Goal: Task Accomplishment & Management: Use online tool/utility

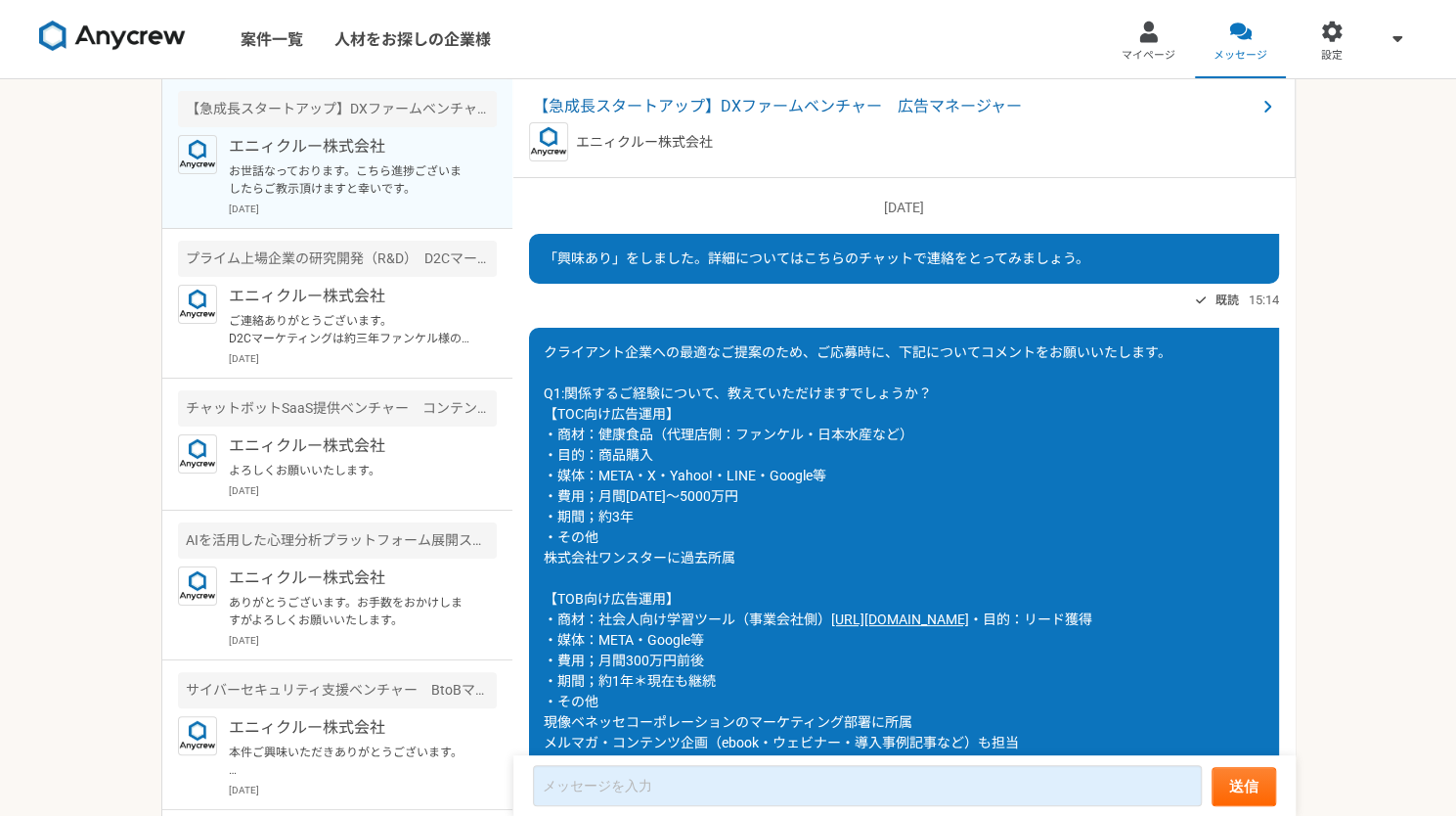
scroll to position [1732, 0]
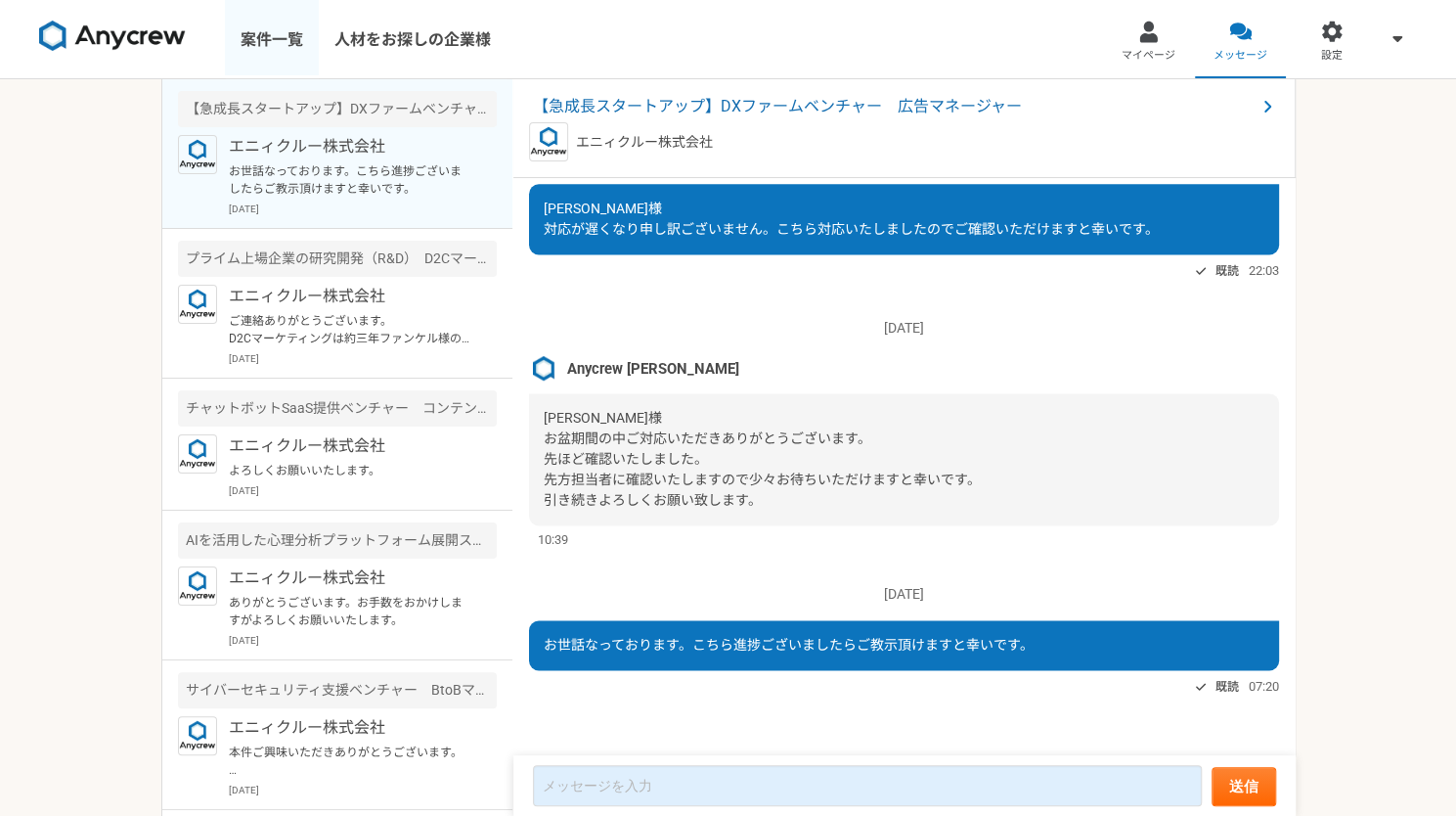
click at [270, 57] on link "案件一覧" at bounding box center [271, 39] width 94 height 78
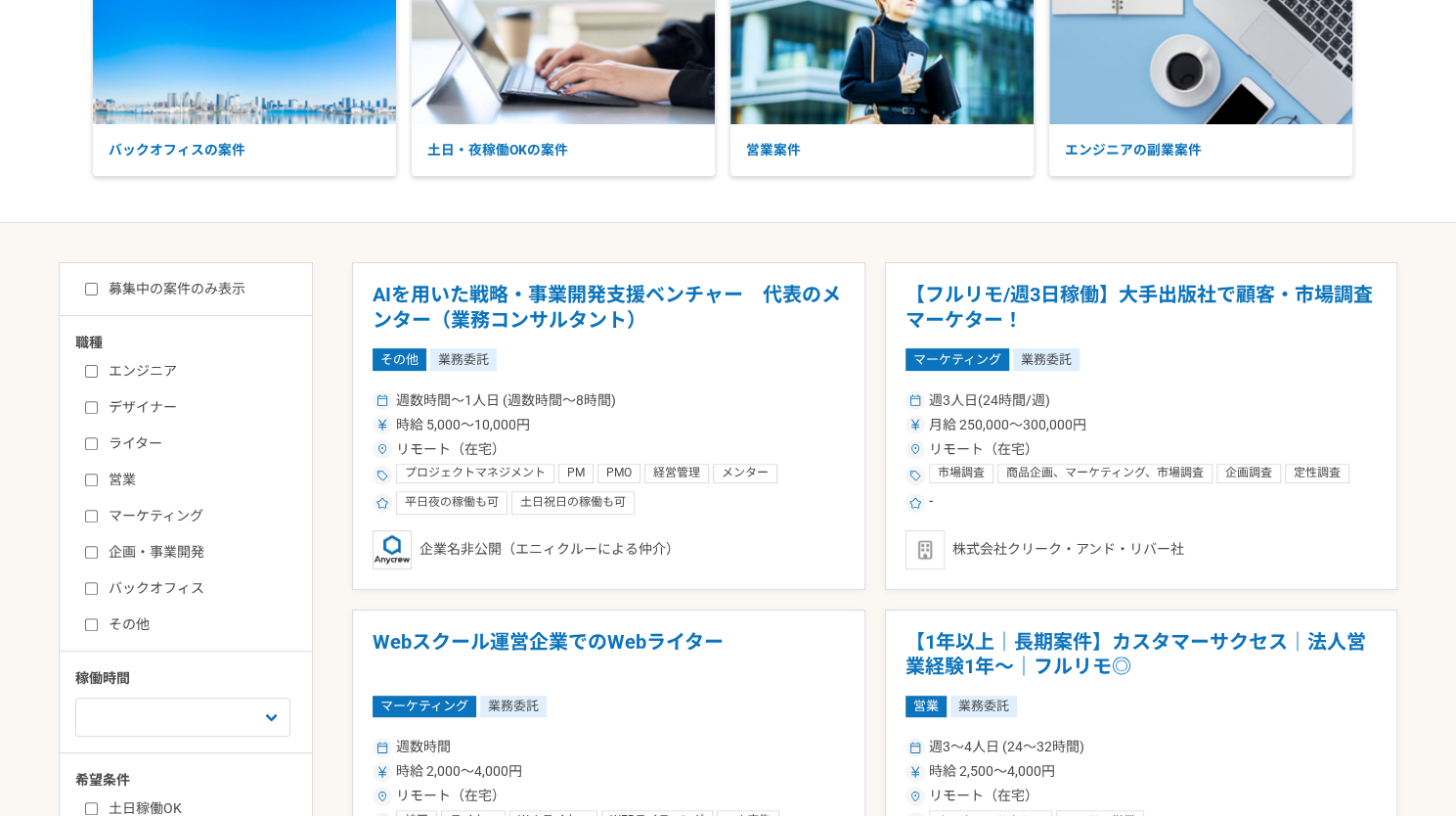
scroll to position [391, 0]
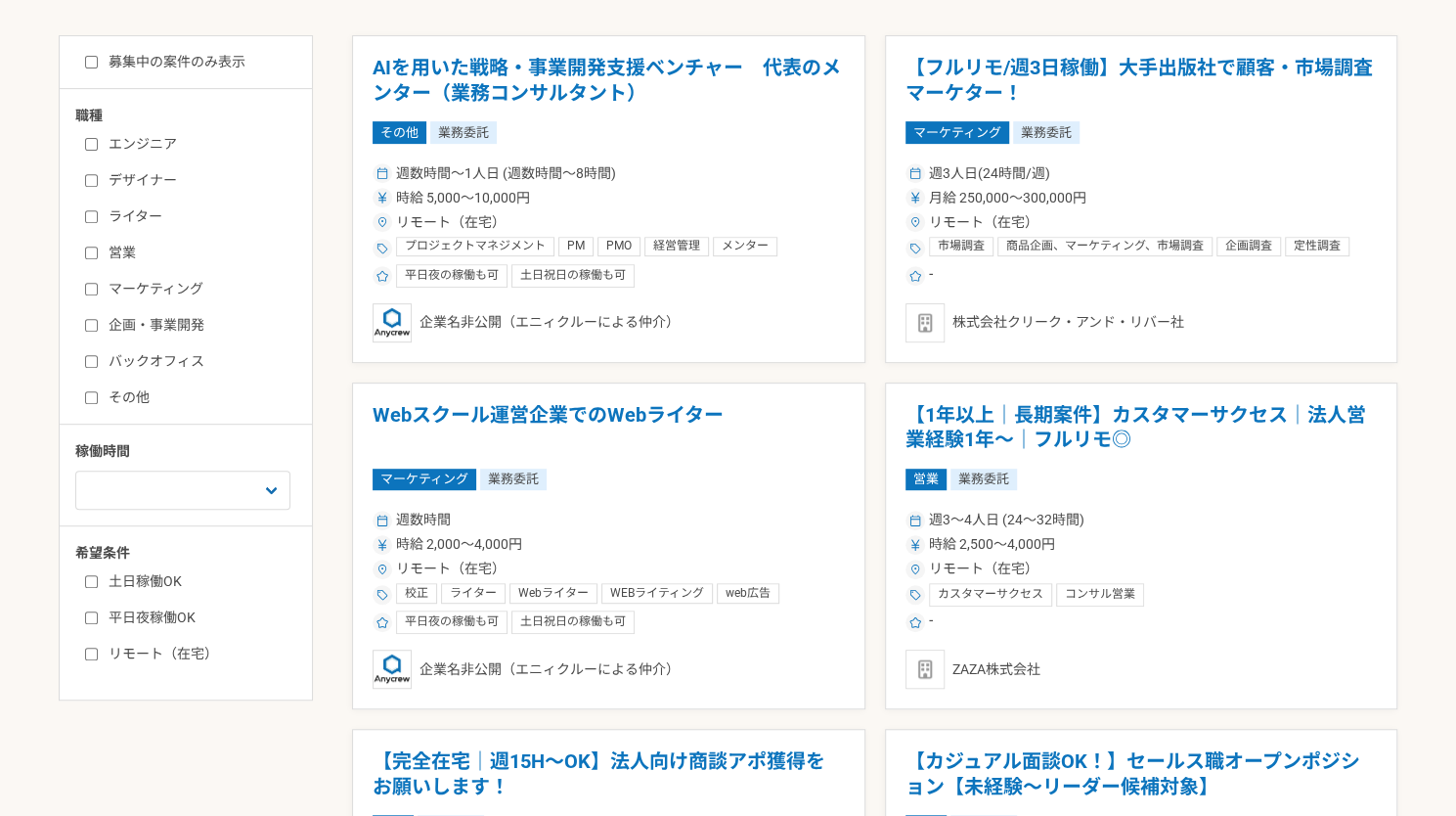
click at [124, 291] on label "マーケティング" at bounding box center [197, 289] width 225 height 21
click at [98, 291] on input "マーケティング" at bounding box center [91, 289] width 13 height 13
checkbox input "true"
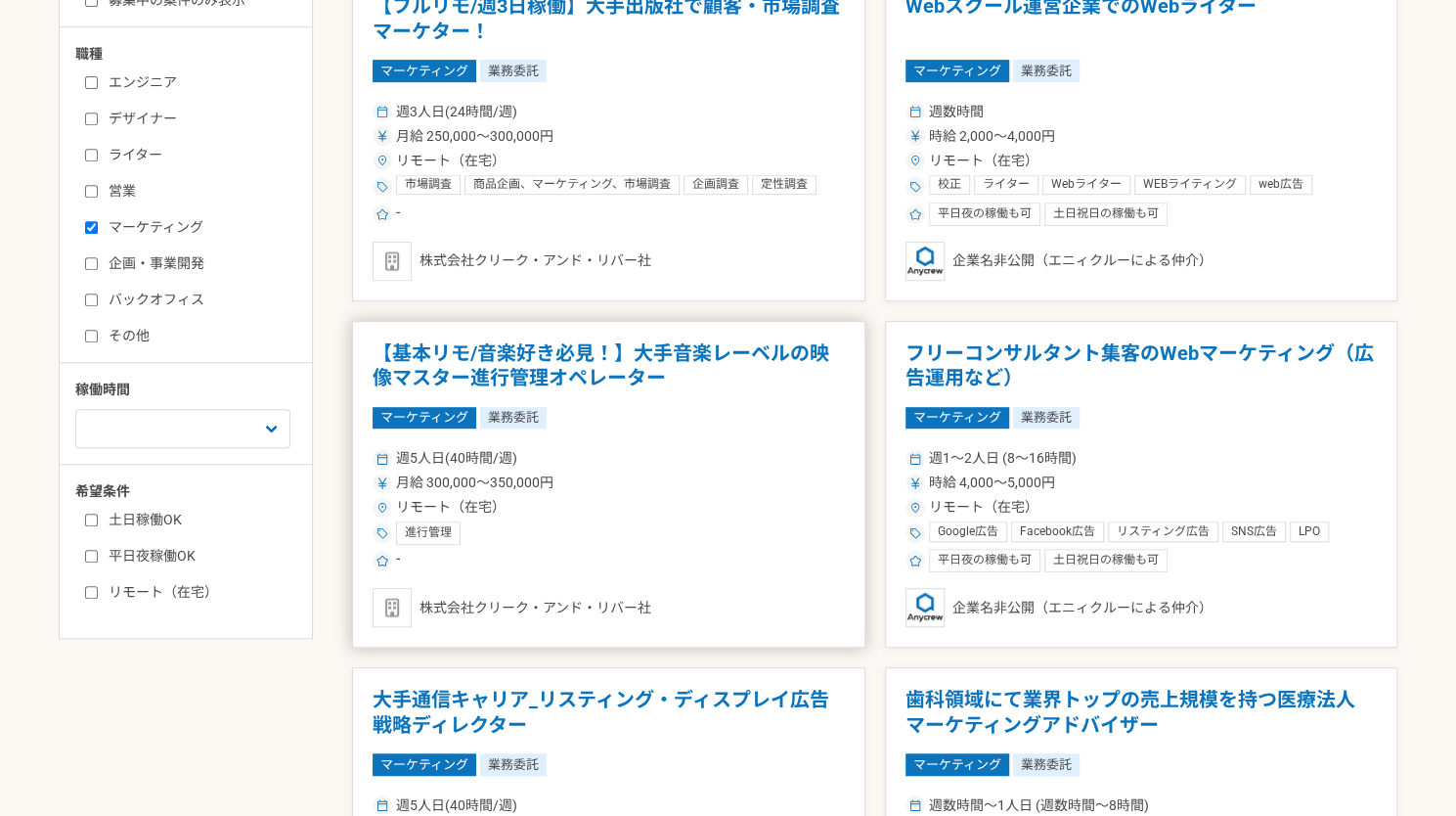
scroll to position [489, 0]
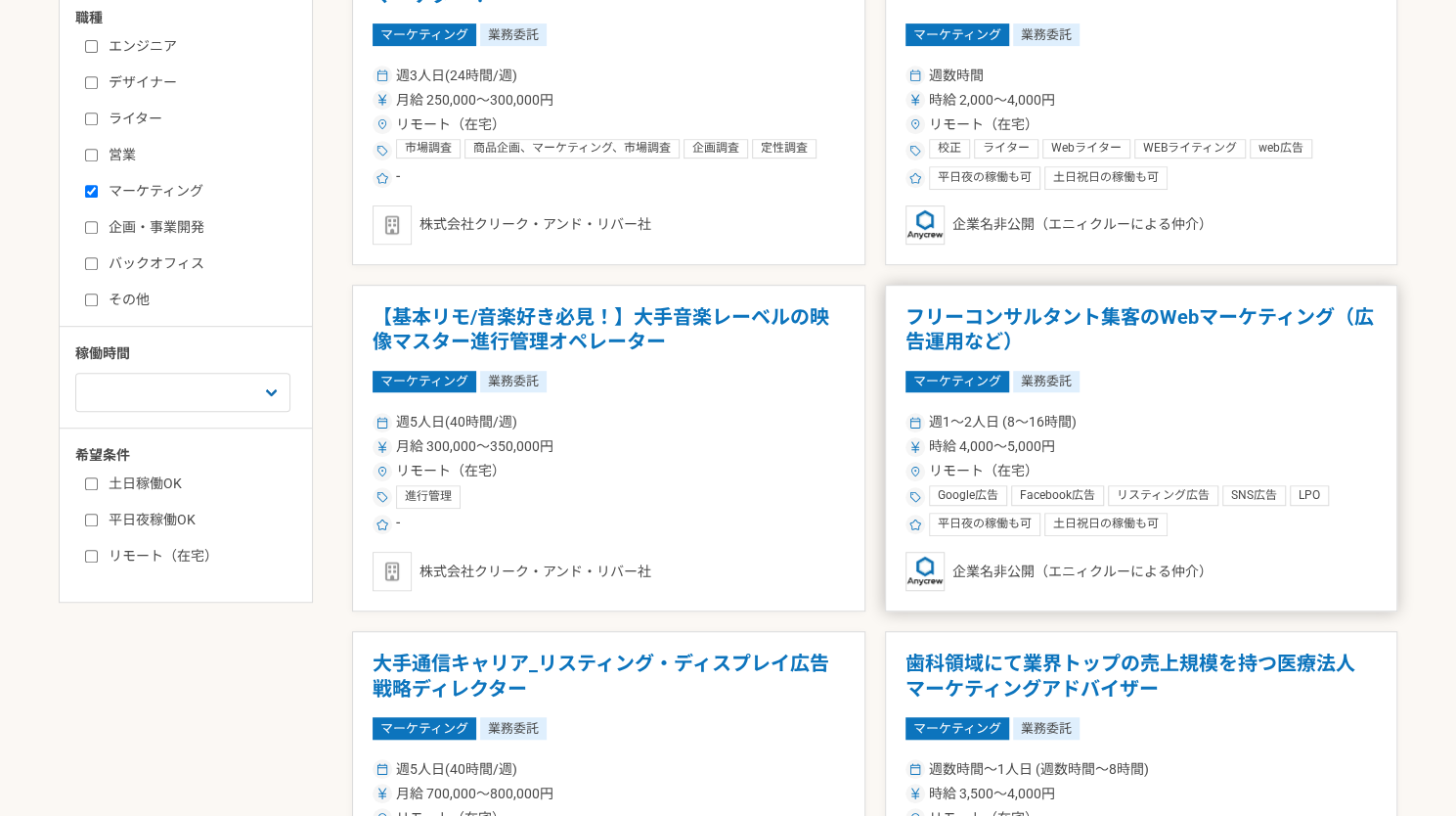
click at [1094, 419] on div "週1〜2人日 (8〜16時間)" at bounding box center [1141, 422] width 472 height 21
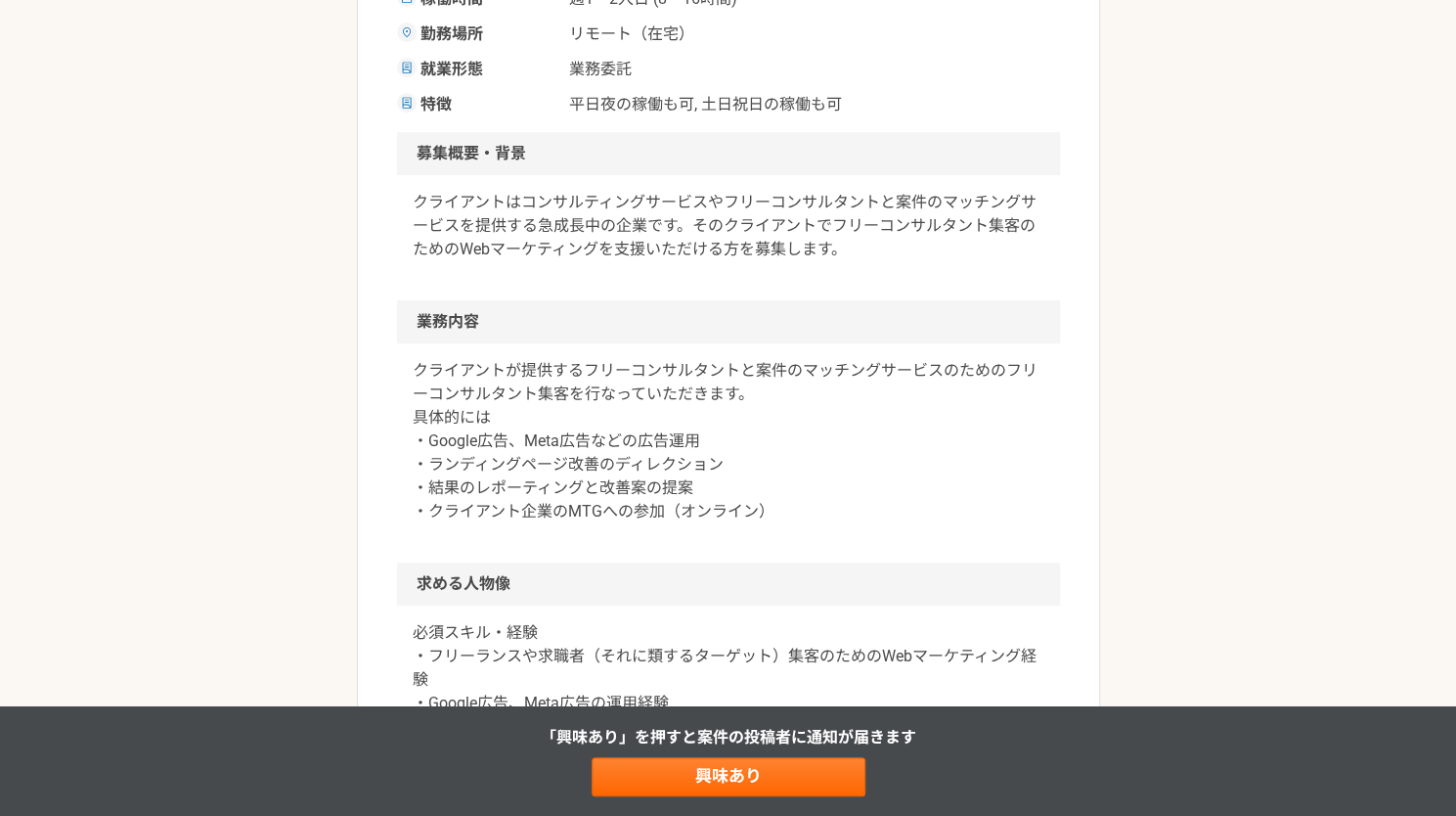
scroll to position [489, 0]
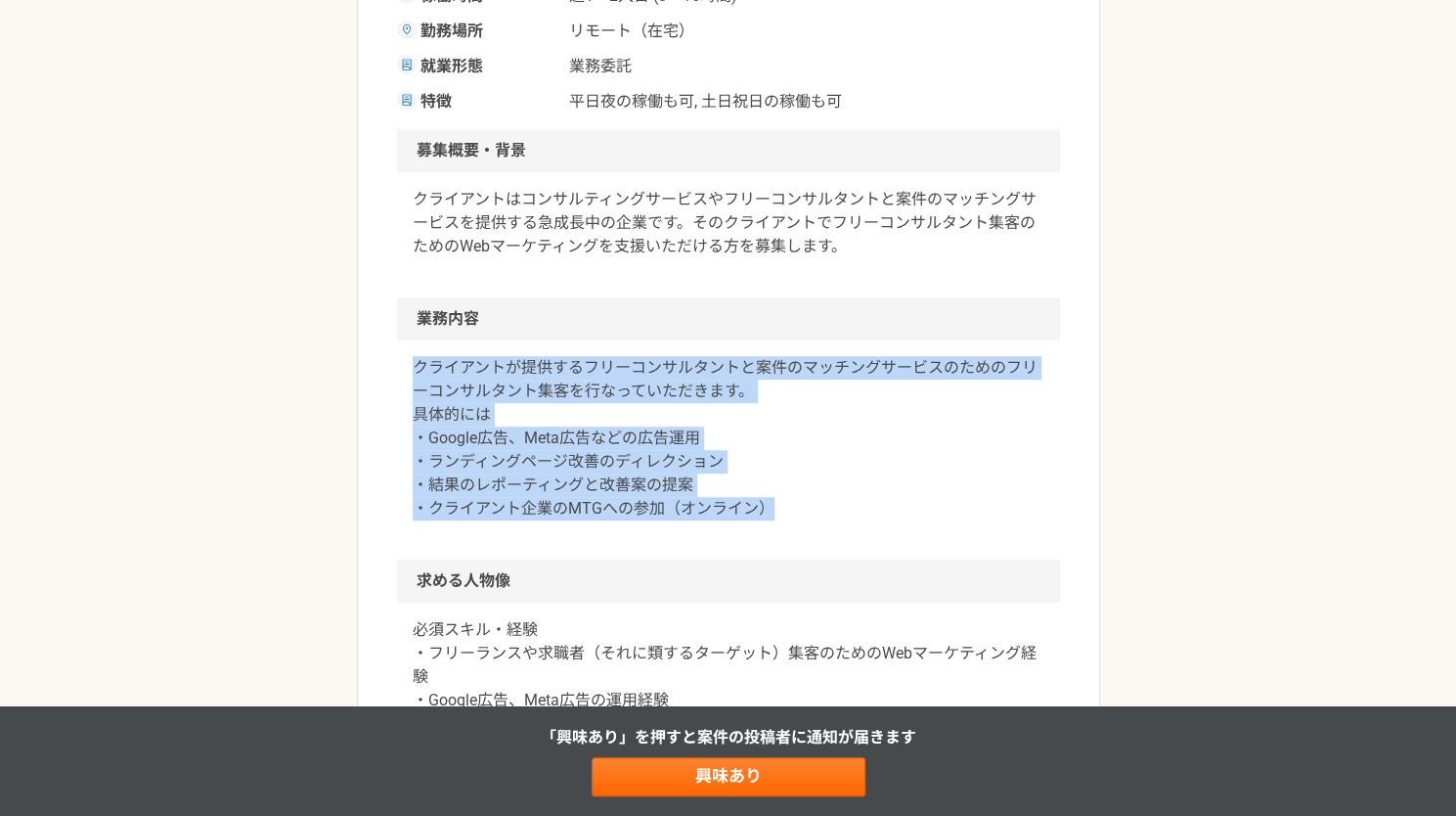
drag, startPoint x: 405, startPoint y: 371, endPoint x: 798, endPoint y: 501, distance: 413.9
click at [798, 501] on div "クライアントが提供するフリーコンサルタントと案件のマッチングサービスのためのフリーコンサルタント集客を行なっていただきます。 具体的には ・Google広告、…" at bounding box center [728, 450] width 663 height 219
click at [799, 502] on p "クライアントが提供するフリーコンサルタントと案件のマッチングサービスのためのフリーコンサルタント集客を行なっていただきます。 具体的には ・Google広告、…" at bounding box center [728, 439] width 631 height 164
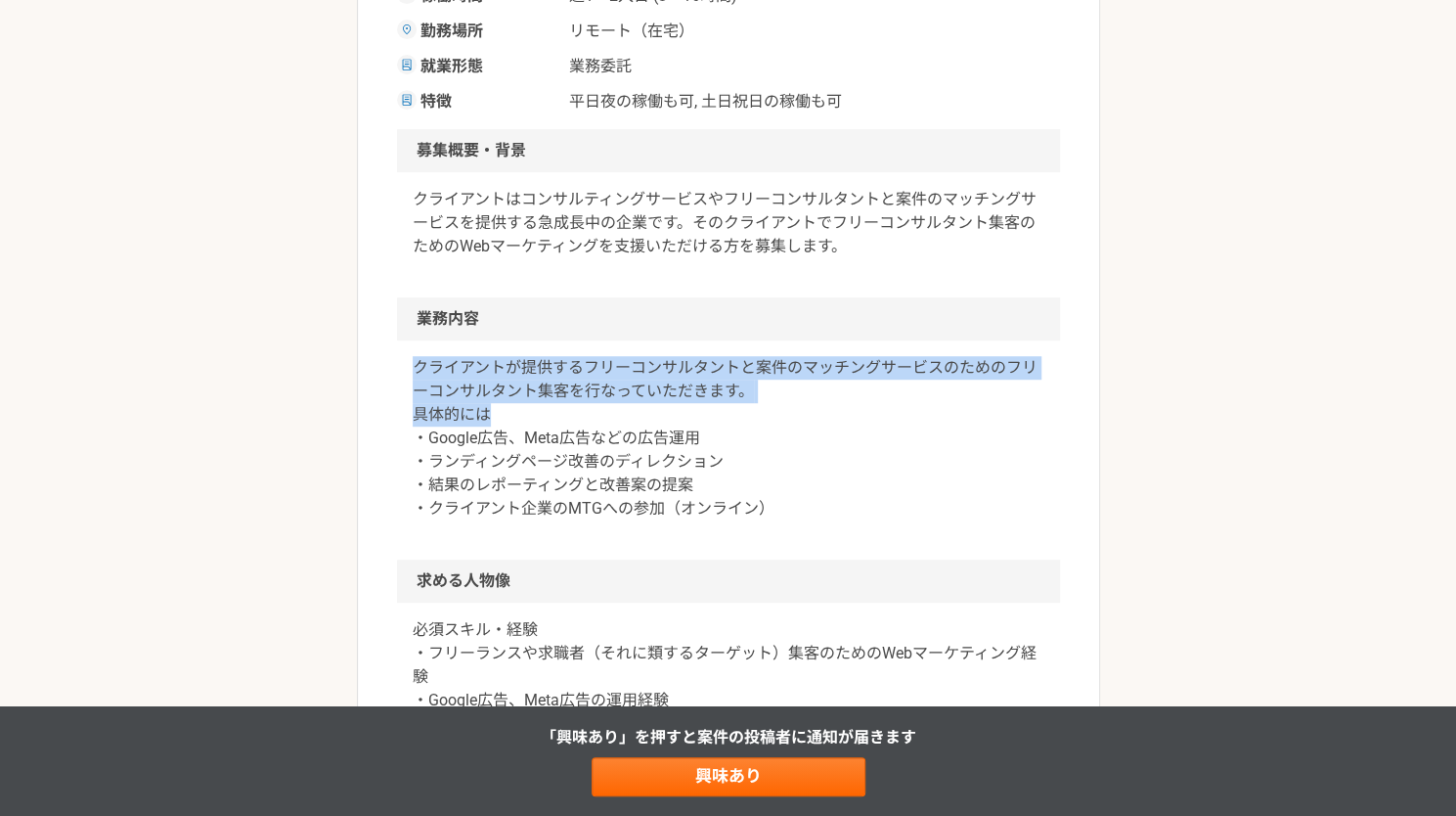
drag, startPoint x: 799, startPoint y: 502, endPoint x: 515, endPoint y: 426, distance: 294.0
click at [515, 426] on p "クライアントが提供するフリーコンサルタントと案件のマッチングサービスのためのフリーコンサルタント集客を行なっていただきます。 具体的には ・Google広告、…" at bounding box center [728, 439] width 631 height 164
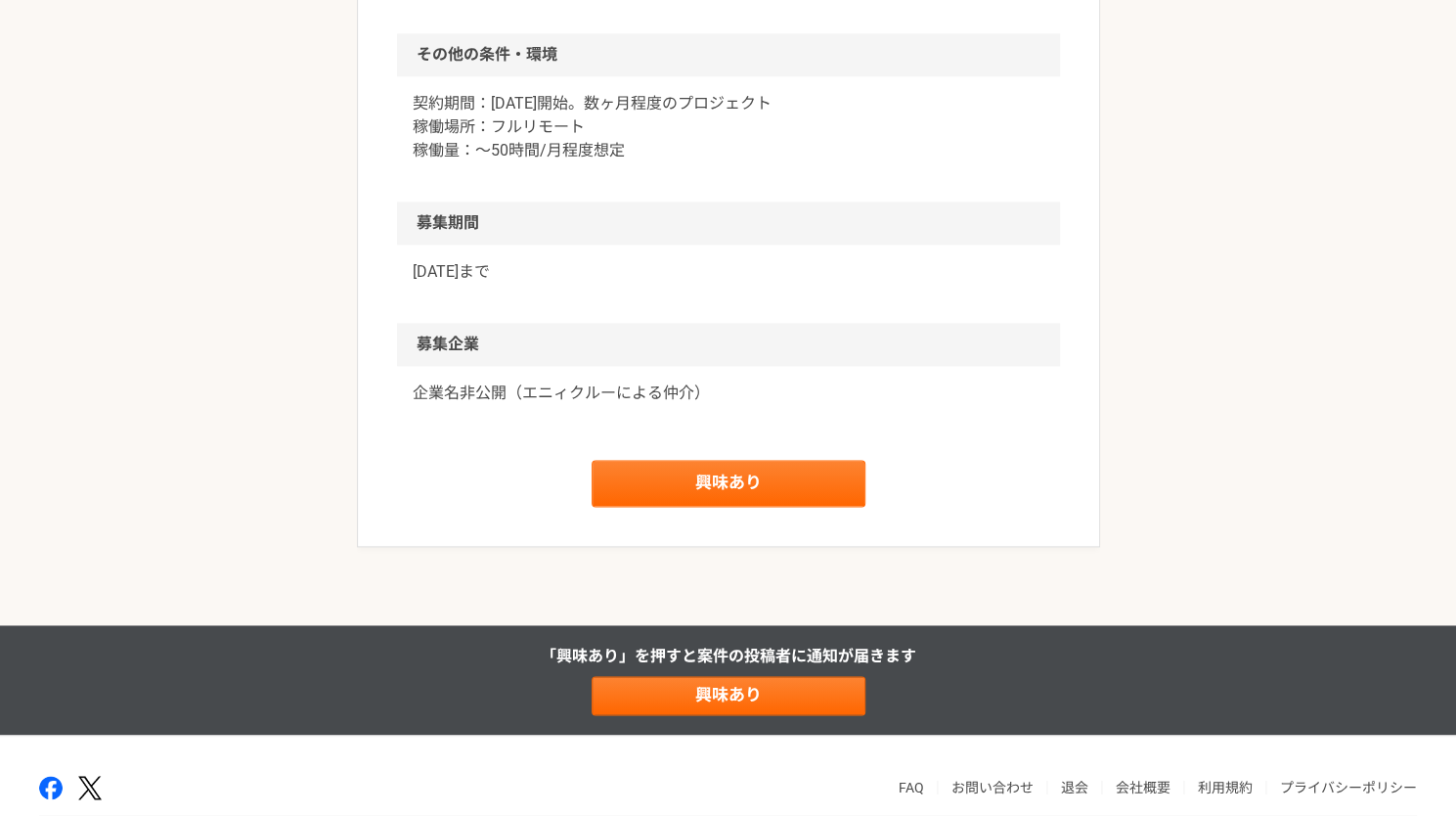
scroll to position [1451, 0]
